Goal: Task Accomplishment & Management: Use online tool/utility

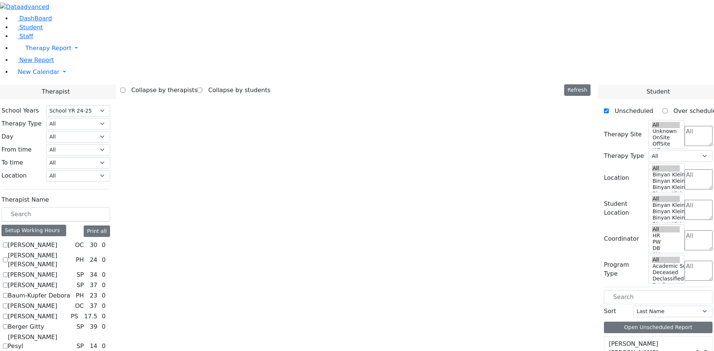
scroll to position [669, 0]
click at [110, 105] on select "Select School YR Summer YR 25 School YR 25-26 Summer YR 25 School YR 24-25 Summ…" at bounding box center [78, 111] width 64 height 12
select select "212"
click at [110, 105] on select "Select School YR Summer YR 25 School YR 25-26 Summer YR 25 School YR 24-25 Summ…" at bounding box center [78, 111] width 64 height 12
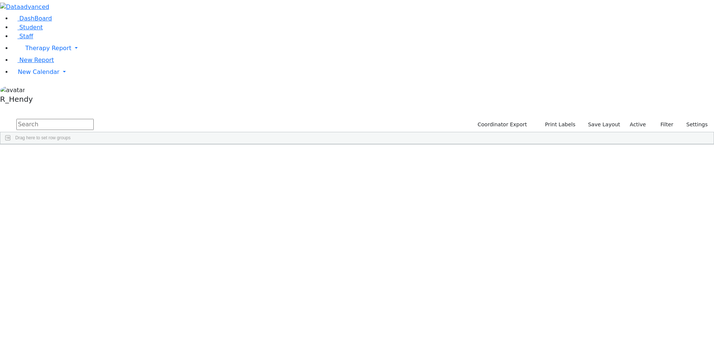
click at [94, 119] on input "text" at bounding box center [54, 124] width 77 height 11
type input "bien"
click at [142, 157] on div "Chana" at bounding box center [118, 162] width 47 height 10
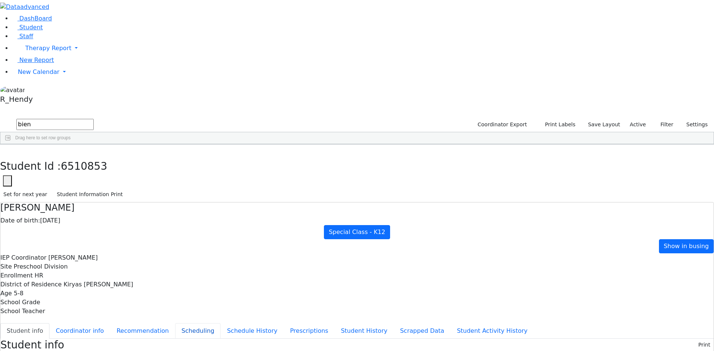
click at [176, 324] on button "Scheduling" at bounding box center [197, 332] width 45 height 16
click at [25, 52] on span "New Calendar" at bounding box center [48, 48] width 46 height 7
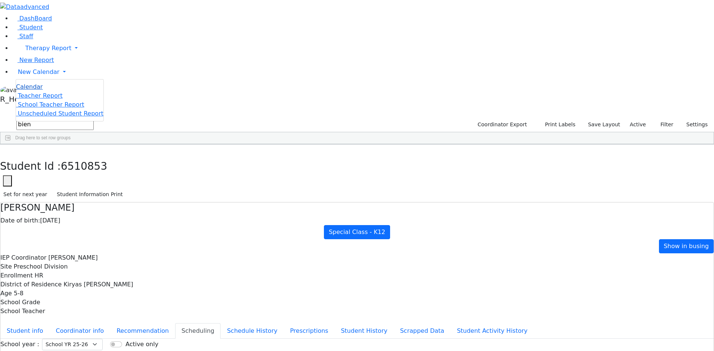
click at [21, 90] on span "Calendar" at bounding box center [29, 86] width 27 height 7
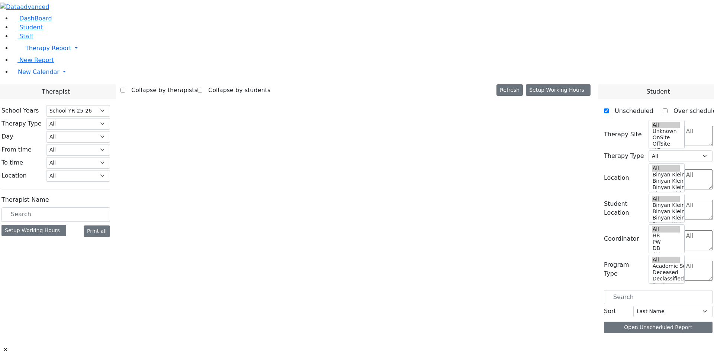
select select "212"
select select "1"
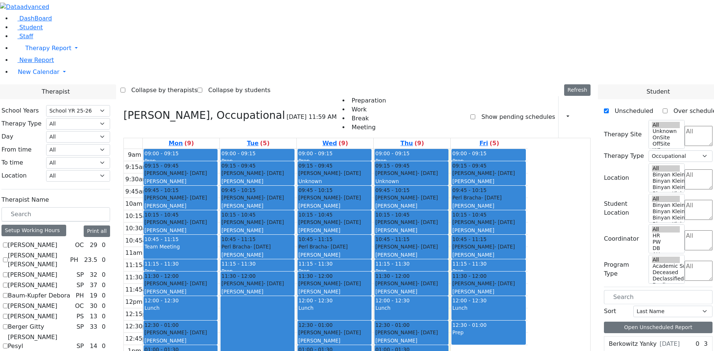
click at [57, 281] on label "[PERSON_NAME]" at bounding box center [32, 285] width 49 height 9
click at [8, 283] on input "[PERSON_NAME]" at bounding box center [5, 285] width 5 height 5
checkbox input "true"
select select
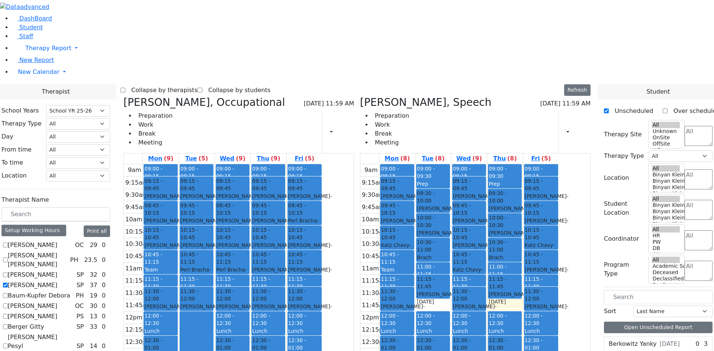
scroll to position [675, 0]
checkbox input "true"
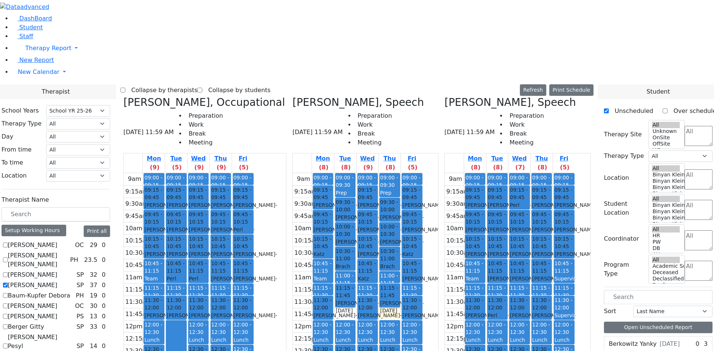
scroll to position [118, 0]
checkbox input "false"
select select "3"
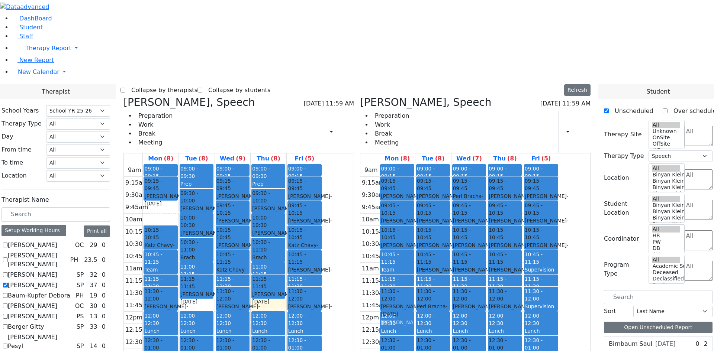
drag, startPoint x: 226, startPoint y: 97, endPoint x: 441, endPoint y: 186, distance: 231.9
click at [441, 186] on div "Auslander Susanne, Speech 08/28/2025 11:59 AM Preparation Work Break Meeting Pr…" at bounding box center [356, 277] width 473 height 363
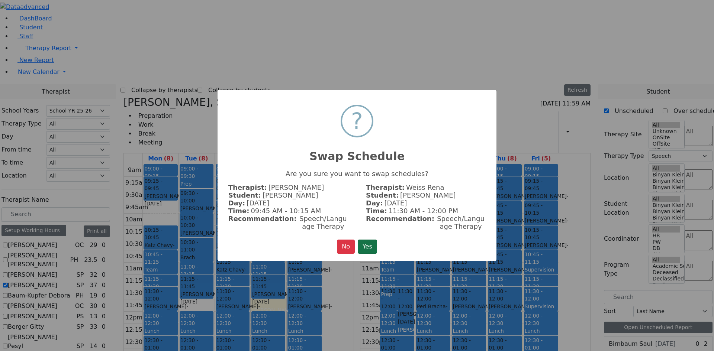
click at [366, 240] on button "Yes" at bounding box center [367, 247] width 19 height 14
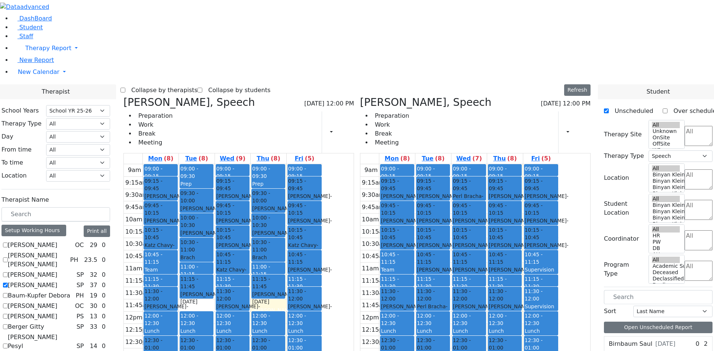
click at [177, 217] on div "Biener Chana - 12/07/2019" at bounding box center [160, 224] width 32 height 15
drag, startPoint x: 293, startPoint y: 184, endPoint x: 501, endPoint y: 148, distance: 211.1
click at [501, 148] on div "Auslander Susanne, Speech 08/28/2025 12:00 PM Preparation Work Break Meeting Pr…" at bounding box center [356, 277] width 473 height 363
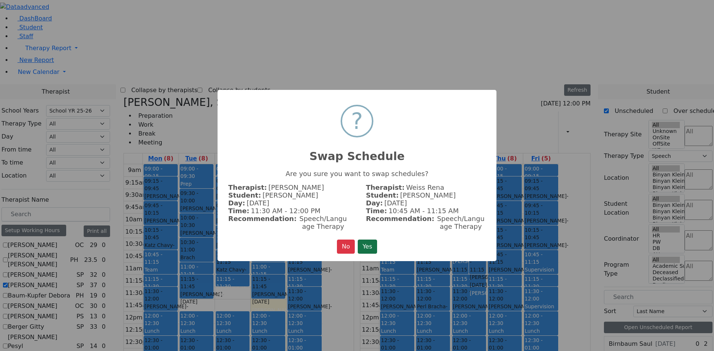
click at [375, 245] on button "Yes" at bounding box center [367, 247] width 19 height 14
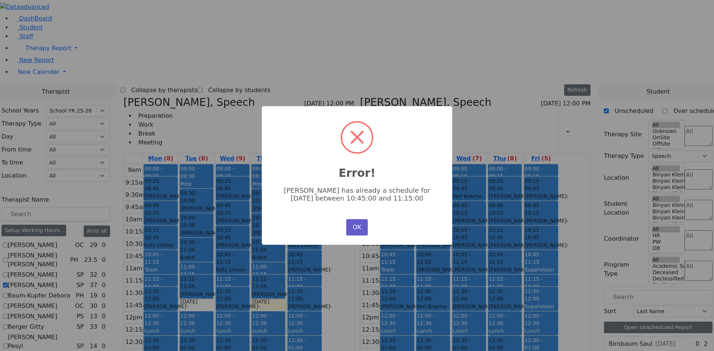
click at [363, 228] on button "OK" at bounding box center [357, 227] width 22 height 16
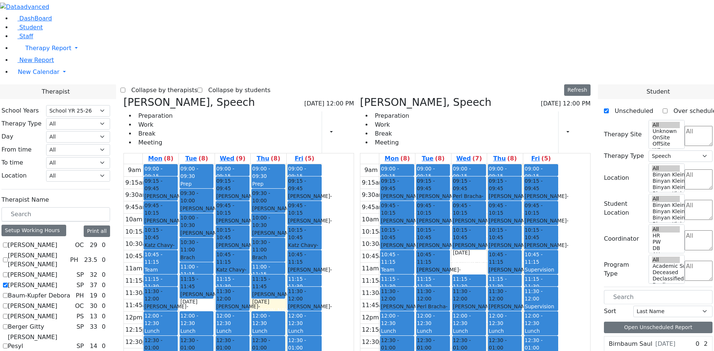
drag, startPoint x: 509, startPoint y: 147, endPoint x: 509, endPoint y: 280, distance: 133.9
click at [487, 280] on div "09:00 - 09:15 Prep 09:15 - 09:45 Perl Bracha - 07/12/2021 Glick, Shana 09:45 - …" at bounding box center [469, 311] width 36 height 295
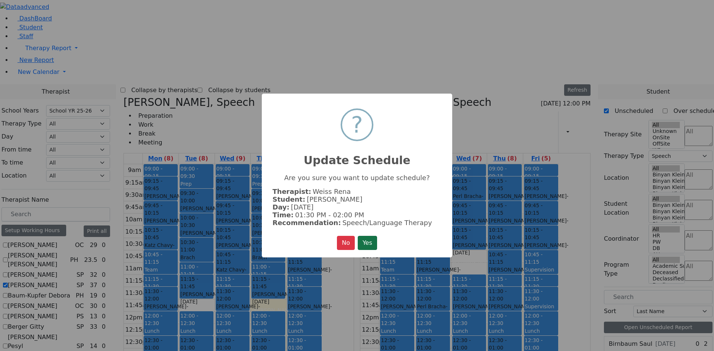
click at [368, 241] on button "Yes" at bounding box center [367, 243] width 19 height 14
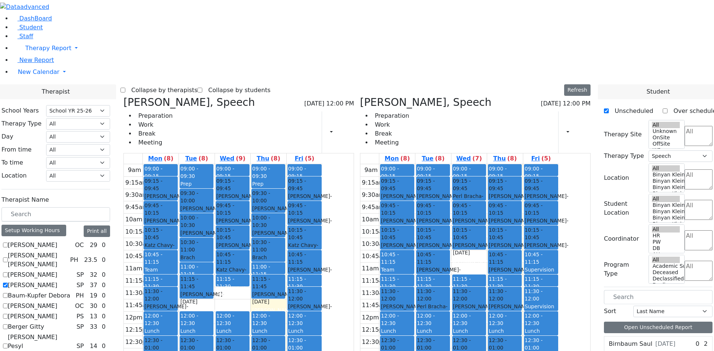
drag, startPoint x: 306, startPoint y: 184, endPoint x: 494, endPoint y: 303, distance: 221.8
click at [502, 300] on div "Auslander Susanne, Speech 08/28/2025 12:00 PM Preparation Work Break Meeting Pr…" at bounding box center [356, 277] width 473 height 363
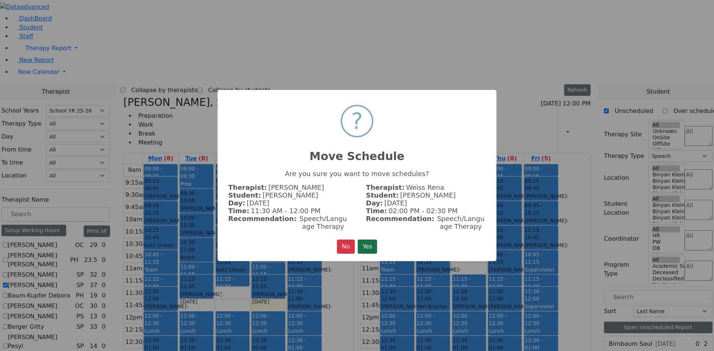
click at [365, 241] on button "Yes" at bounding box center [367, 247] width 19 height 14
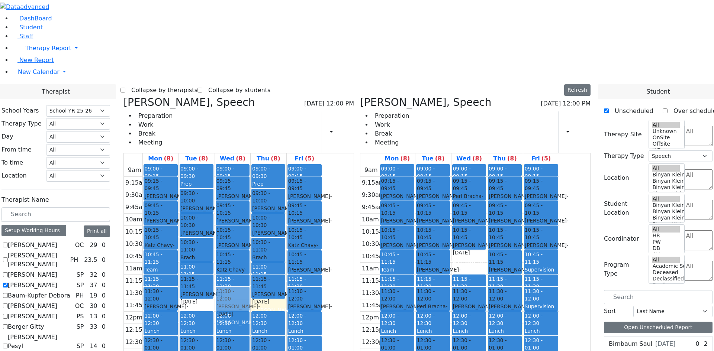
drag, startPoint x: 505, startPoint y: 282, endPoint x: 312, endPoint y: 180, distance: 218.6
click at [312, 180] on div "Auslander Susanne, Speech 08/28/2025 12:00 PM Preparation Work Break Meeting Pr…" at bounding box center [356, 277] width 473 height 363
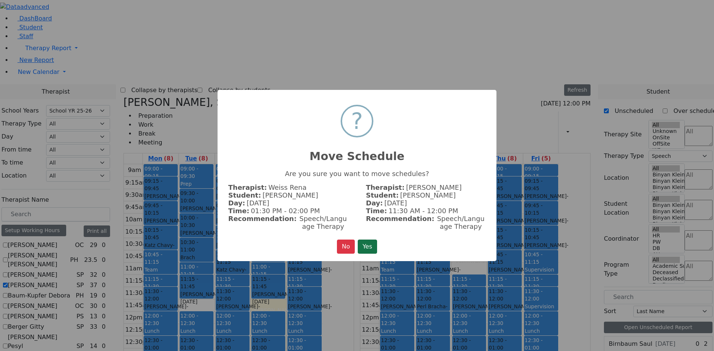
click at [372, 243] on button "Yes" at bounding box center [367, 247] width 19 height 14
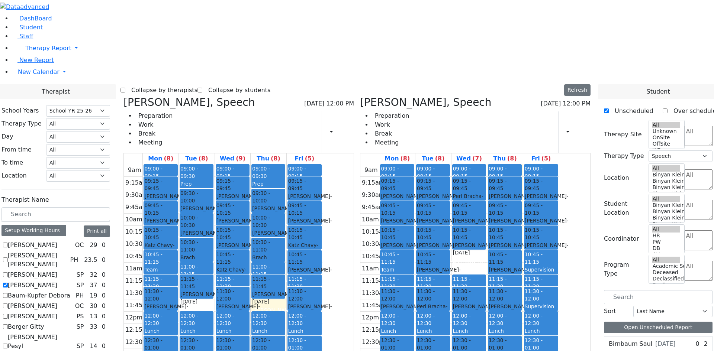
drag, startPoint x: 511, startPoint y: 310, endPoint x: 509, endPoint y: 289, distance: 20.6
click at [487, 289] on div "09:00 - 09:15 Prep 09:15 - 09:45 Perl Bracha - 07/12/2021 Glick, Shana 09:45 - …" at bounding box center [469, 311] width 36 height 295
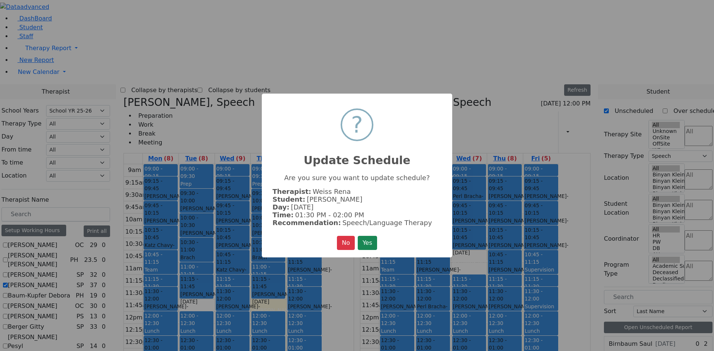
drag, startPoint x: 373, startPoint y: 241, endPoint x: 376, endPoint y: 247, distance: 7.5
click at [374, 241] on button "Yes" at bounding box center [367, 243] width 19 height 14
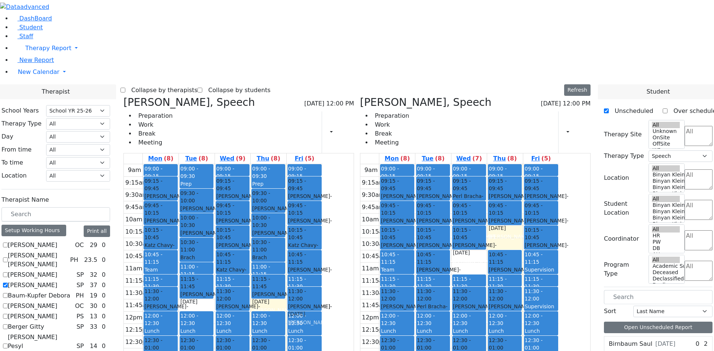
drag, startPoint x: 547, startPoint y: 128, endPoint x: 374, endPoint y: 191, distance: 183.8
click at [374, 191] on div "Auslander Susanne, Speech 08/28/2025 12:00 PM Preparation Work Break Meeting Pr…" at bounding box center [356, 277] width 473 height 363
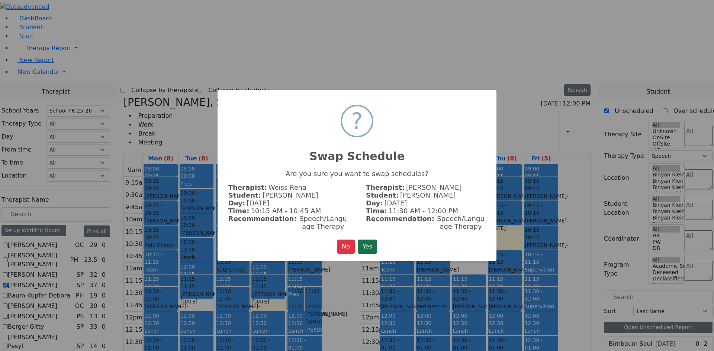
click at [366, 246] on button "Yes" at bounding box center [367, 247] width 19 height 14
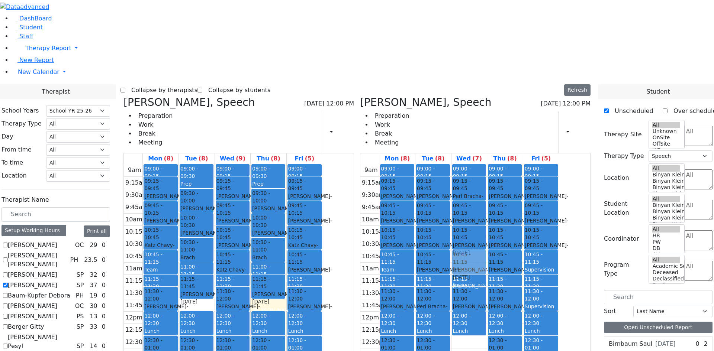
drag, startPoint x: 511, startPoint y: 237, endPoint x: 516, endPoint y: 154, distance: 83.0
click at [487, 164] on div "09:00 - 09:15 Prep 09:15 - 09:45 Perl Bracha - 07/12/2021 Glick, Shana 09:45 - …" at bounding box center [469, 311] width 36 height 295
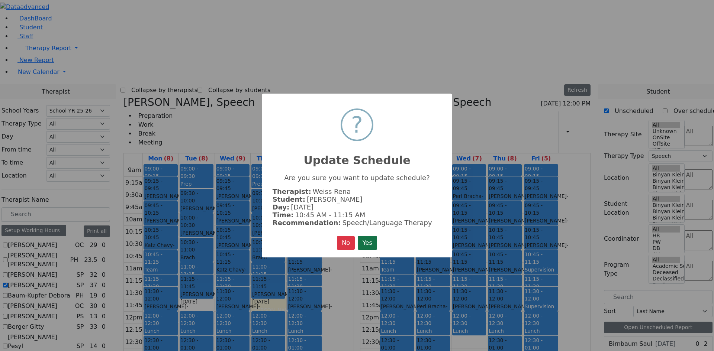
click at [375, 243] on button "Yes" at bounding box center [367, 243] width 19 height 14
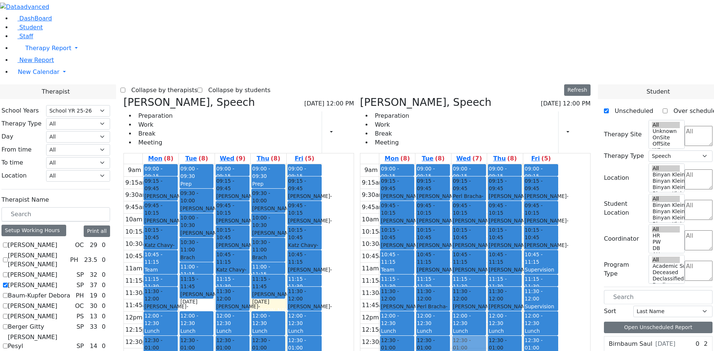
drag, startPoint x: 508, startPoint y: 293, endPoint x: 509, endPoint y: 249, distance: 44.3
click at [487, 249] on div "09:00 - 09:15 Prep 09:15 - 09:45 Perl Bracha - 07/12/2021 Glick, Shana 09:45 - …" at bounding box center [469, 311] width 36 height 295
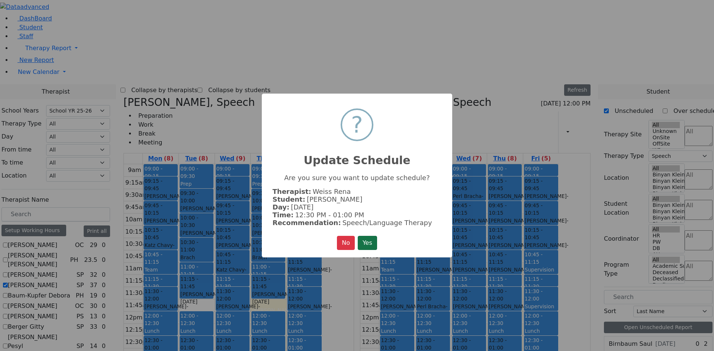
click at [375, 238] on button "Yes" at bounding box center [367, 243] width 19 height 14
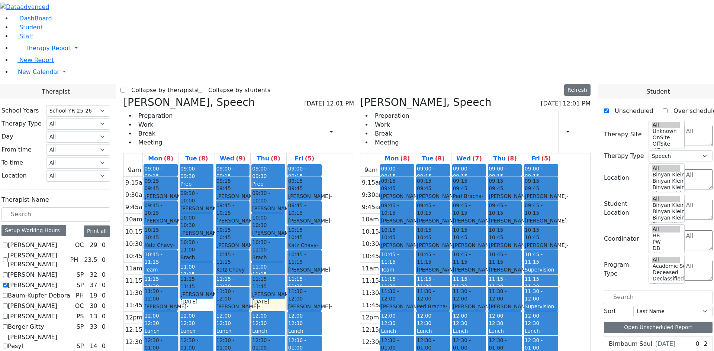
click at [360, 96] on icon at bounding box center [360, 102] width 0 height 12
checkbox input "false"
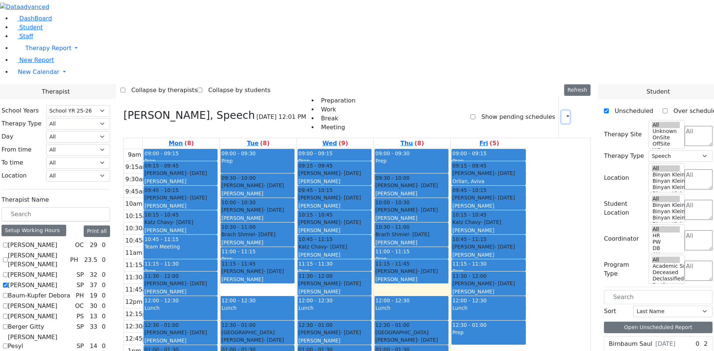
click at [563, 113] on icon "button" at bounding box center [563, 116] width 0 height 7
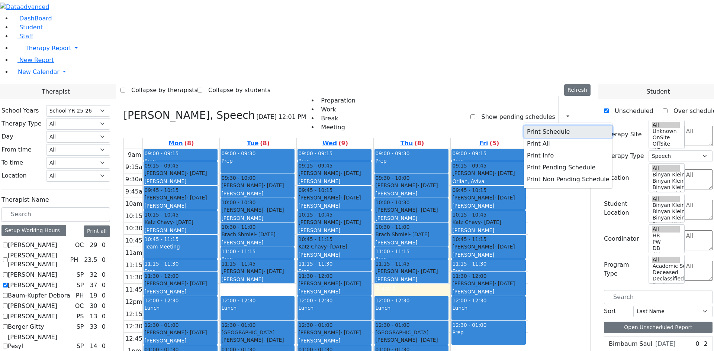
click at [542, 126] on button "Print Schedule" at bounding box center [568, 132] width 88 height 12
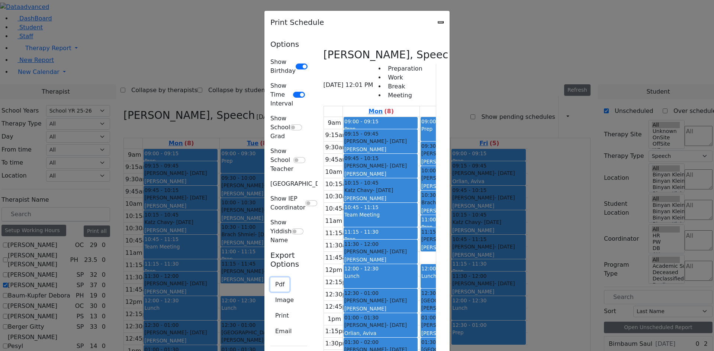
click at [270, 278] on button "Pdf" at bounding box center [279, 285] width 19 height 14
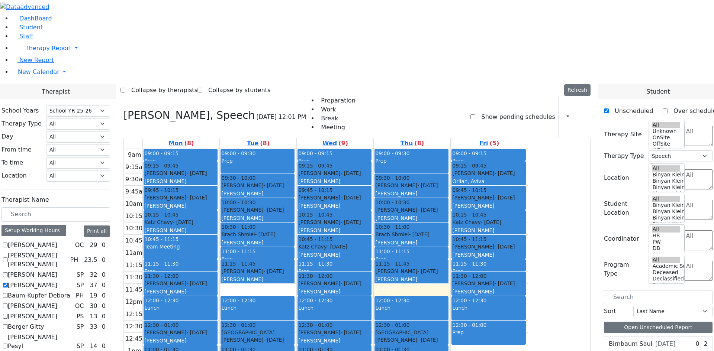
scroll to position [0, 0]
click at [57, 281] on label "[PERSON_NAME]" at bounding box center [32, 285] width 49 height 9
click at [8, 283] on input "[PERSON_NAME]" at bounding box center [5, 285] width 5 height 5
checkbox input "false"
select select
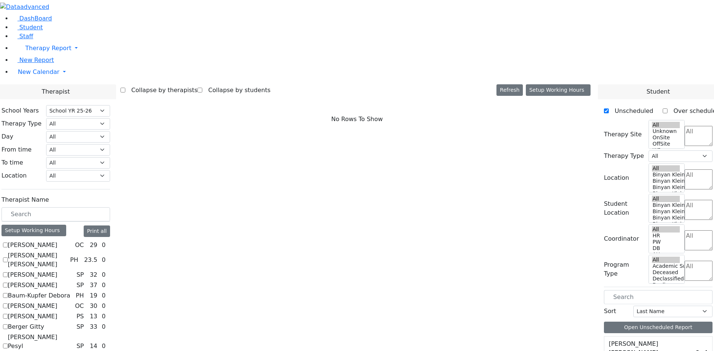
scroll to position [595, 0]
checkbox input "true"
select select "3"
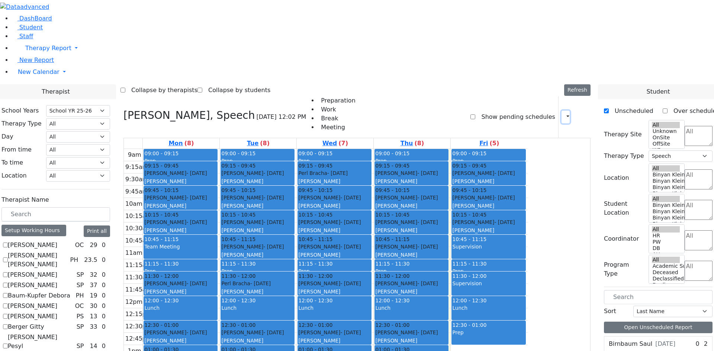
click at [563, 113] on icon "button" at bounding box center [563, 116] width 0 height 7
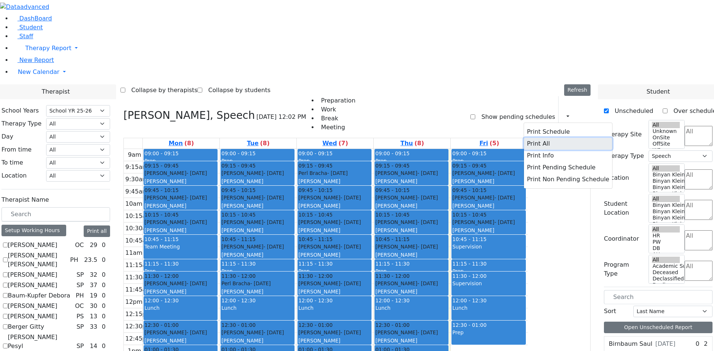
click at [537, 138] on button "Print All" at bounding box center [568, 144] width 88 height 12
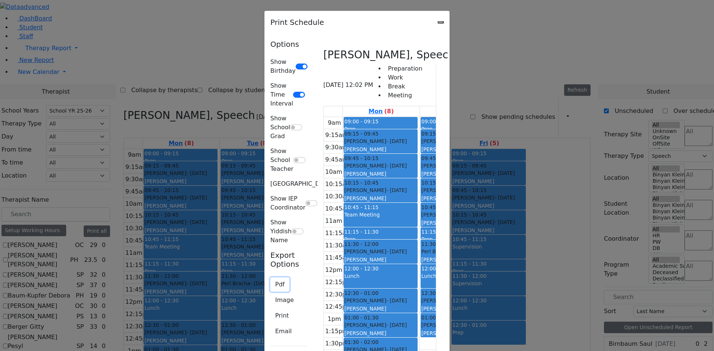
drag, startPoint x: 112, startPoint y: 163, endPoint x: 136, endPoint y: 167, distance: 24.9
click at [270, 278] on button "Pdf" at bounding box center [279, 285] width 19 height 14
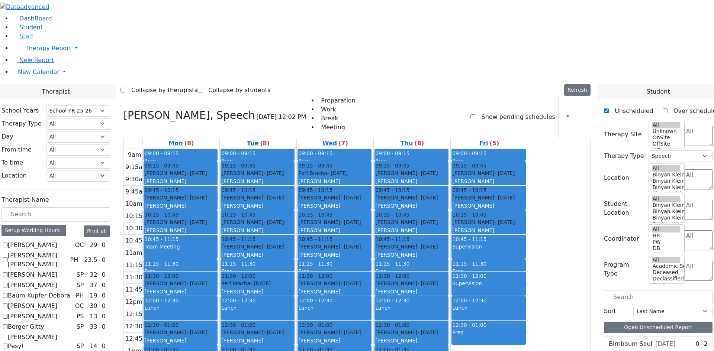
click at [27, 31] on span "Student" at bounding box center [30, 27] width 23 height 7
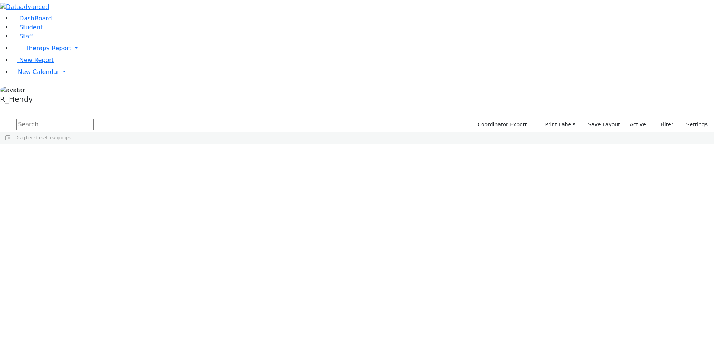
click at [94, 119] on input "text" at bounding box center [54, 124] width 77 height 11
type input "shimo"
click at [95, 302] on div "Rosenberg" at bounding box center [71, 307] width 47 height 10
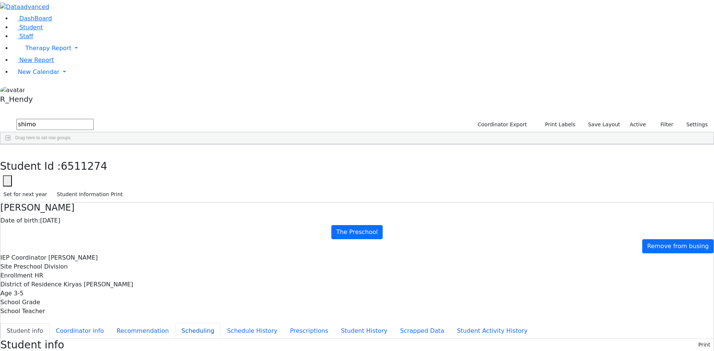
click at [175, 324] on button "Scheduling" at bounding box center [197, 332] width 45 height 16
click at [11, 145] on button "button" at bounding box center [5, 153] width 11 height 16
click at [29, 52] on span "New Calendar" at bounding box center [48, 48] width 46 height 7
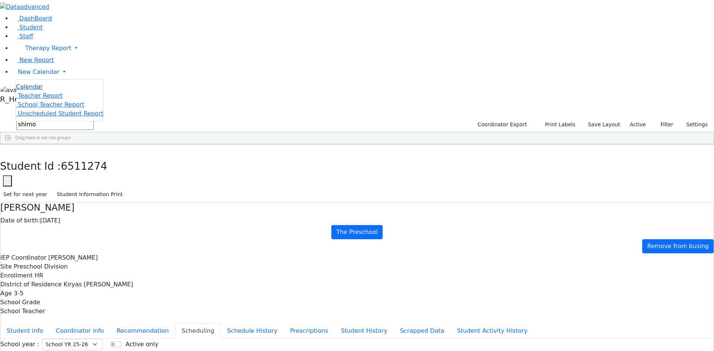
click at [31, 91] on link "Calendar" at bounding box center [29, 87] width 27 height 9
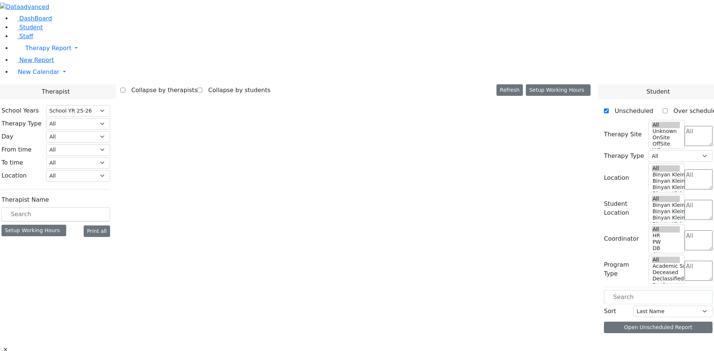
select select "212"
select select "3"
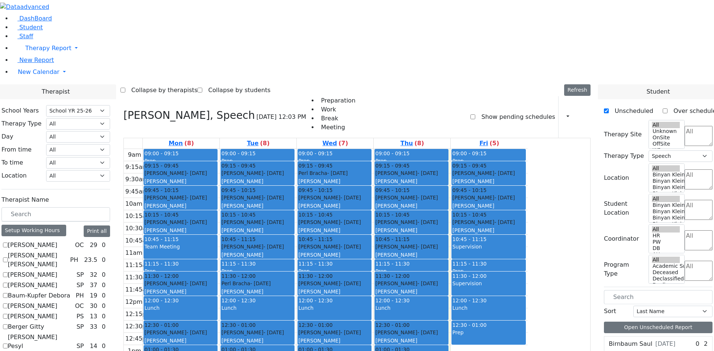
drag, startPoint x: 81, startPoint y: 230, endPoint x: 94, endPoint y: 230, distance: 12.6
click at [57, 312] on label "[PERSON_NAME]" at bounding box center [32, 316] width 49 height 9
click at [8, 314] on input "[PERSON_NAME]" at bounding box center [5, 316] width 5 height 5
checkbox input "true"
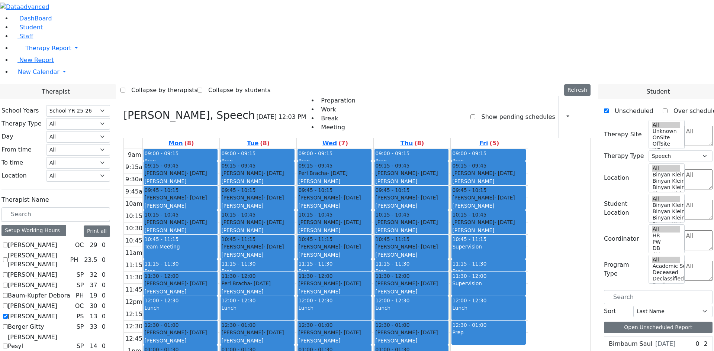
select select
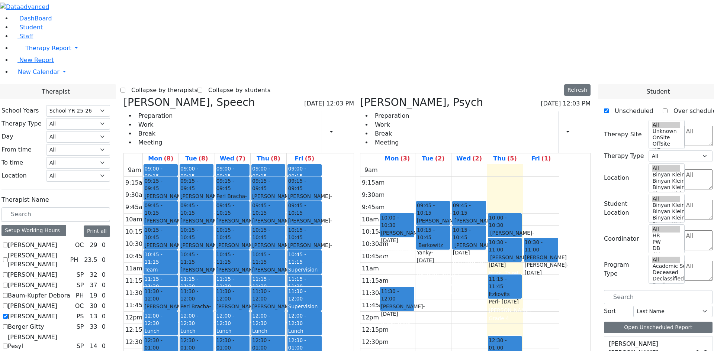
click at [449, 242] on div "[PERSON_NAME] - [DATE]" at bounding box center [433, 253] width 32 height 23
click at [485, 217] on div "[PERSON_NAME] - [DATE]" at bounding box center [469, 224] width 32 height 15
click at [485, 242] on div "[PERSON_NAME] - [DATE]" at bounding box center [469, 249] width 32 height 15
click at [471, 164] on div "9am 9:15am 9:30am 9:45am 10am 10:15am 10:30am 10:45am 11am 11:15am 11:30am 11:4…" at bounding box center [459, 311] width 199 height 295
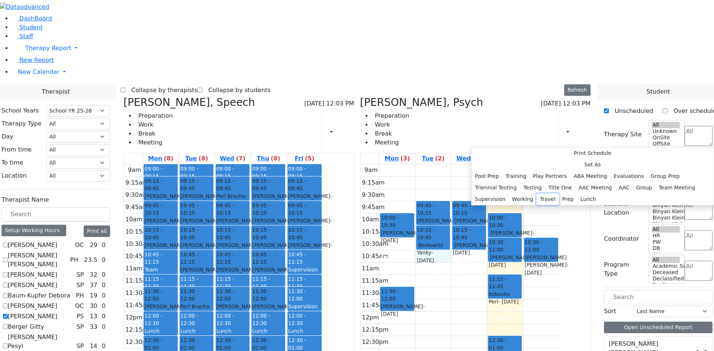
click at [559, 205] on button "Travel" at bounding box center [548, 200] width 22 height 12
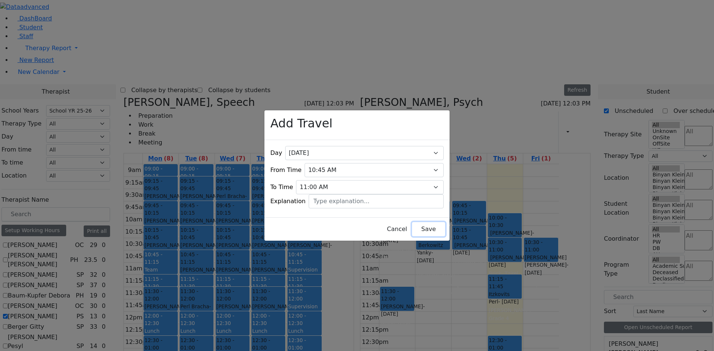
click at [412, 223] on button "Save" at bounding box center [428, 229] width 33 height 14
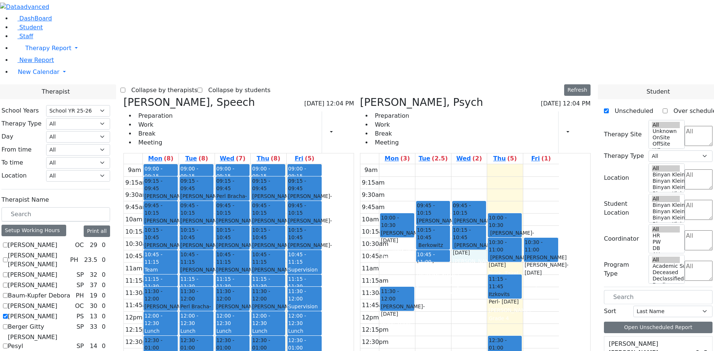
click at [506, 164] on div "9am 9:15am 9:30am 9:45am 10am 10:15am 10:30am 10:45am 11am 11:15am 11:30am 11:4…" at bounding box center [459, 311] width 199 height 295
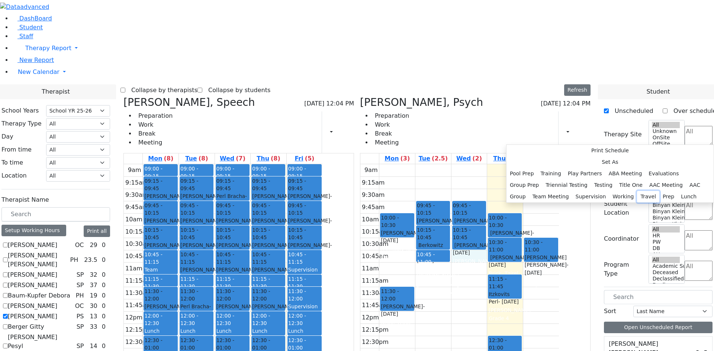
click at [637, 203] on button "Travel" at bounding box center [648, 197] width 22 height 12
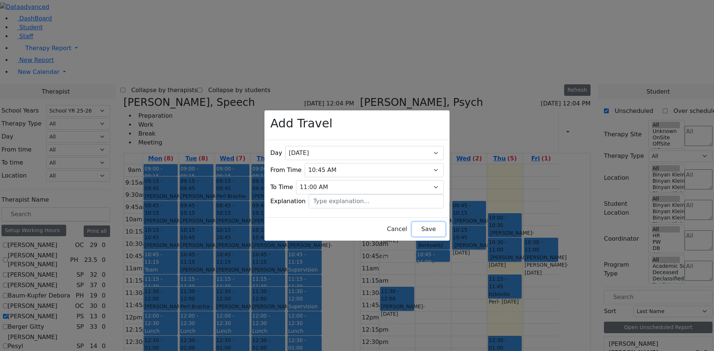
click at [412, 230] on button "Save" at bounding box center [428, 229] width 33 height 14
